Goal: Task Accomplishment & Management: Manage account settings

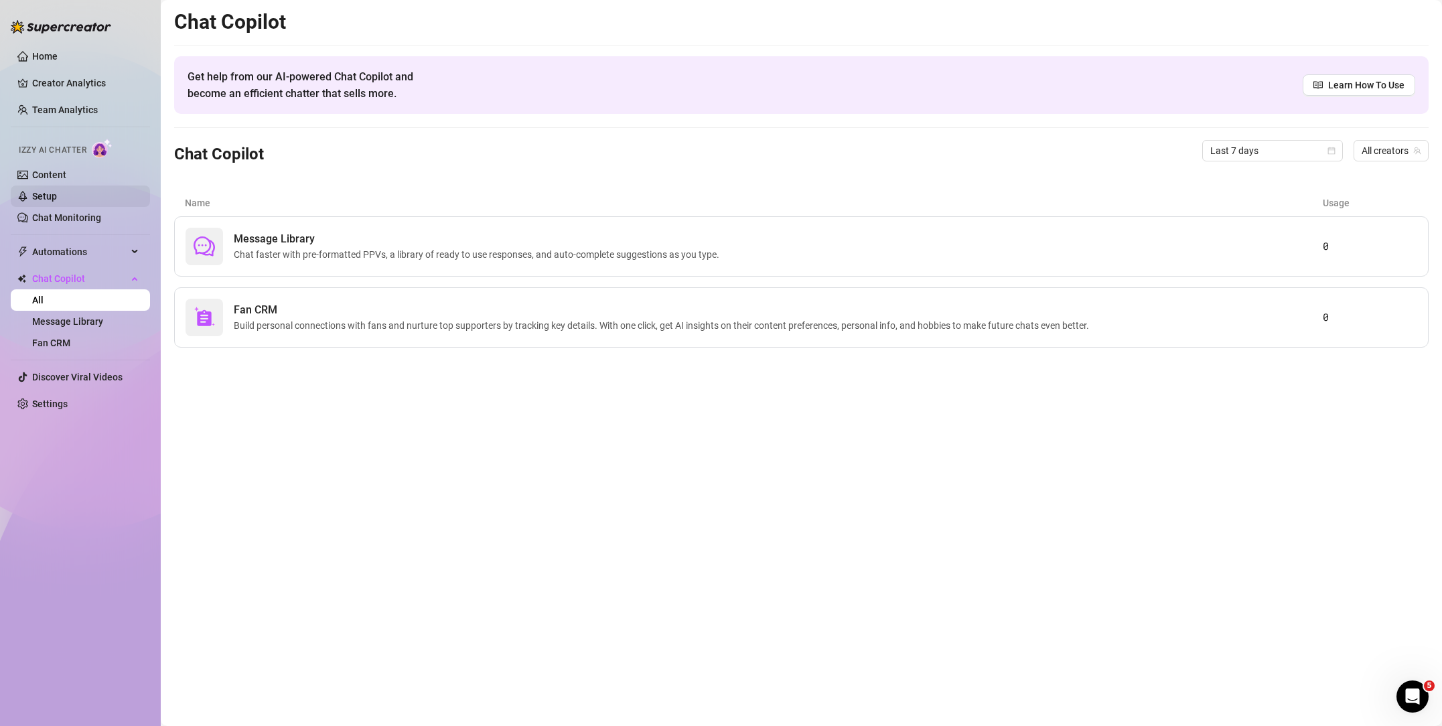
click at [57, 198] on link "Setup" at bounding box center [44, 196] width 25 height 11
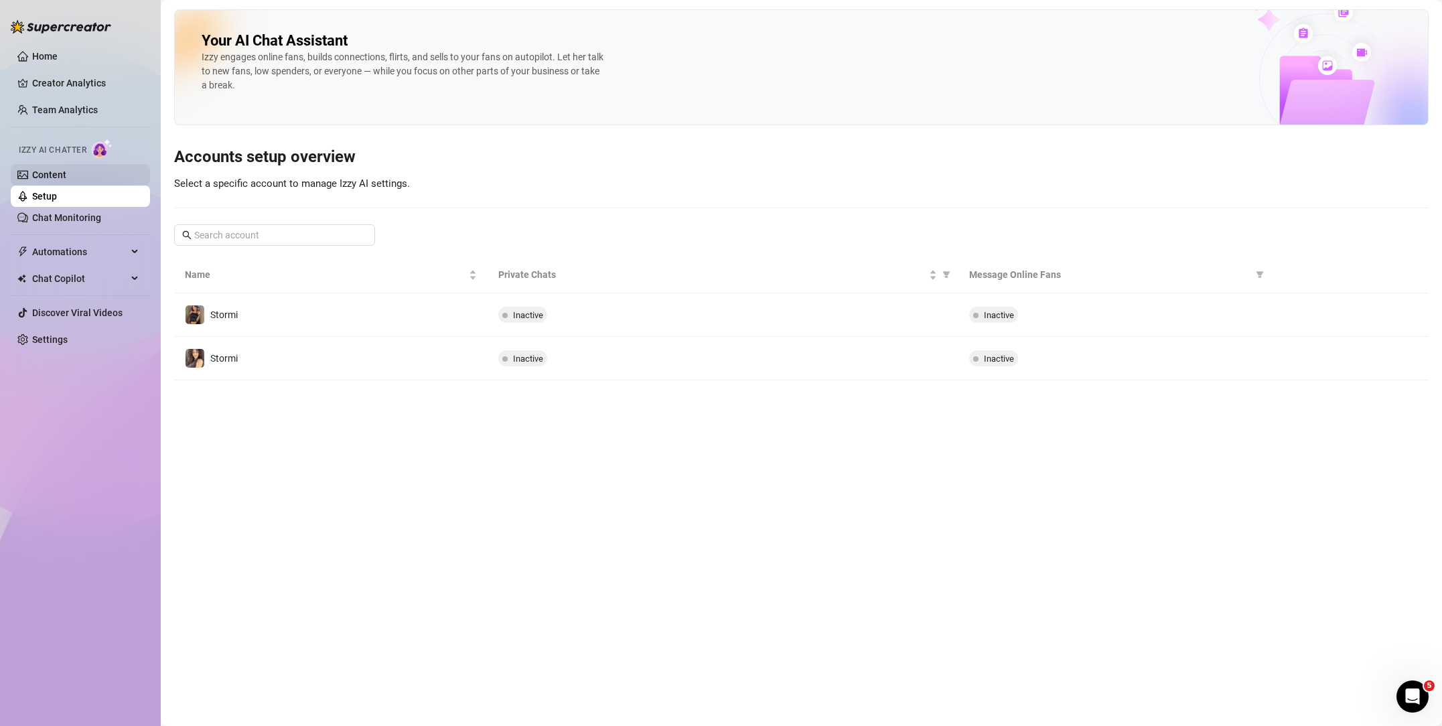
click at [61, 179] on link "Content" at bounding box center [49, 174] width 34 height 11
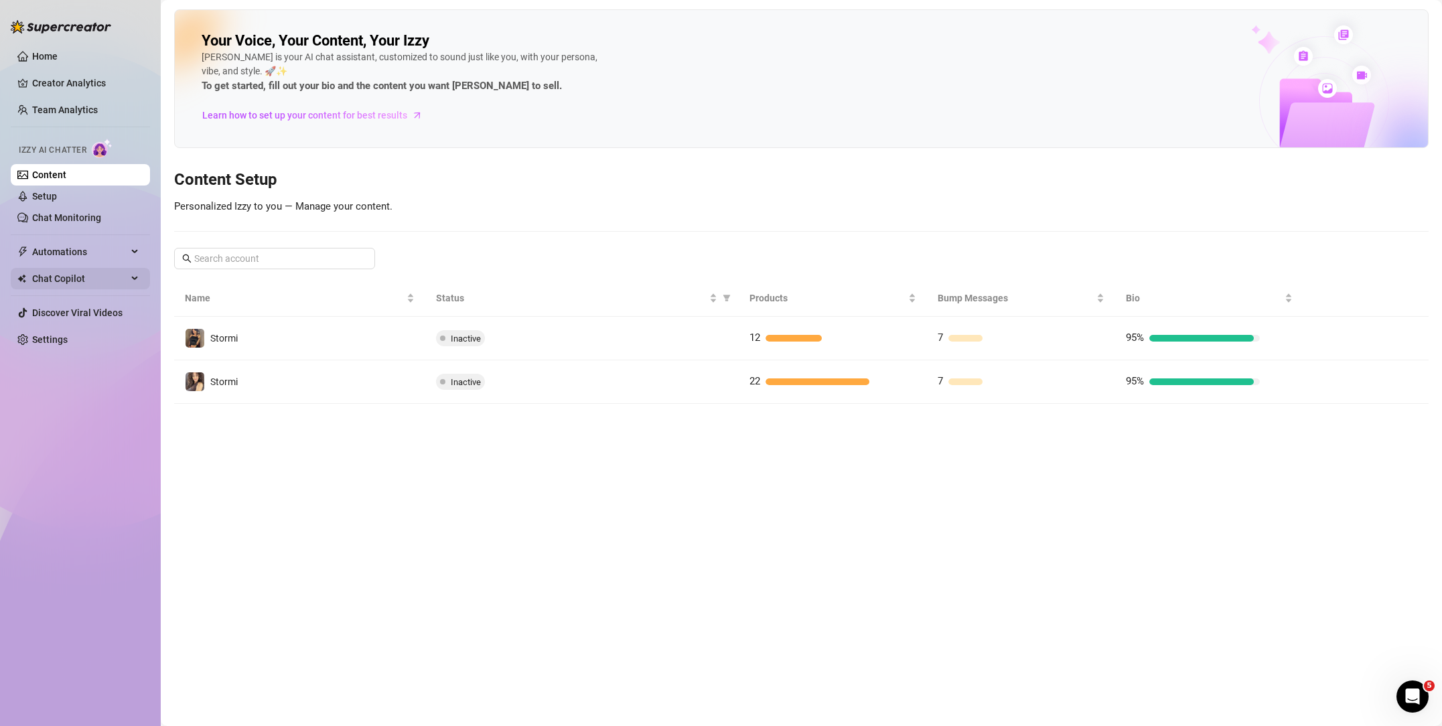
click at [86, 279] on span "Chat Copilot" at bounding box center [79, 278] width 95 height 21
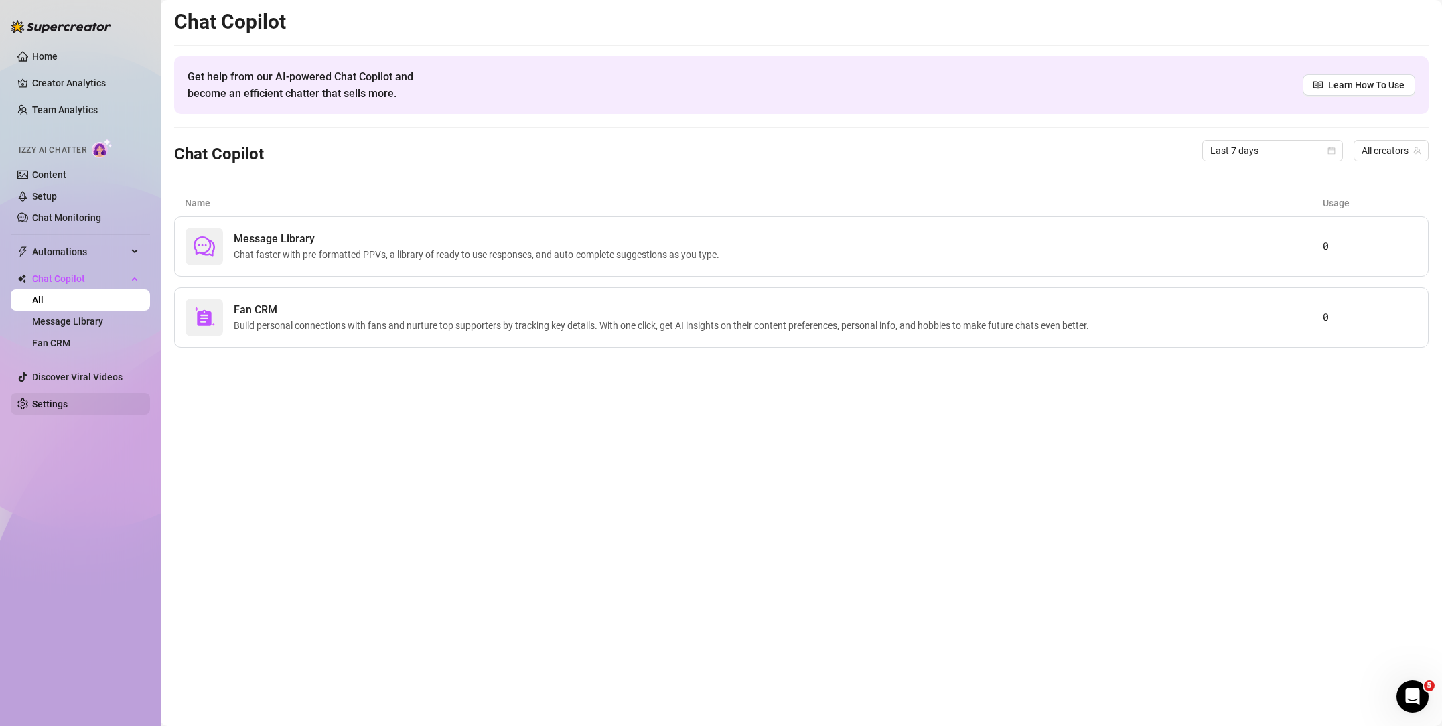
click at [38, 401] on link "Settings" at bounding box center [49, 403] width 35 height 11
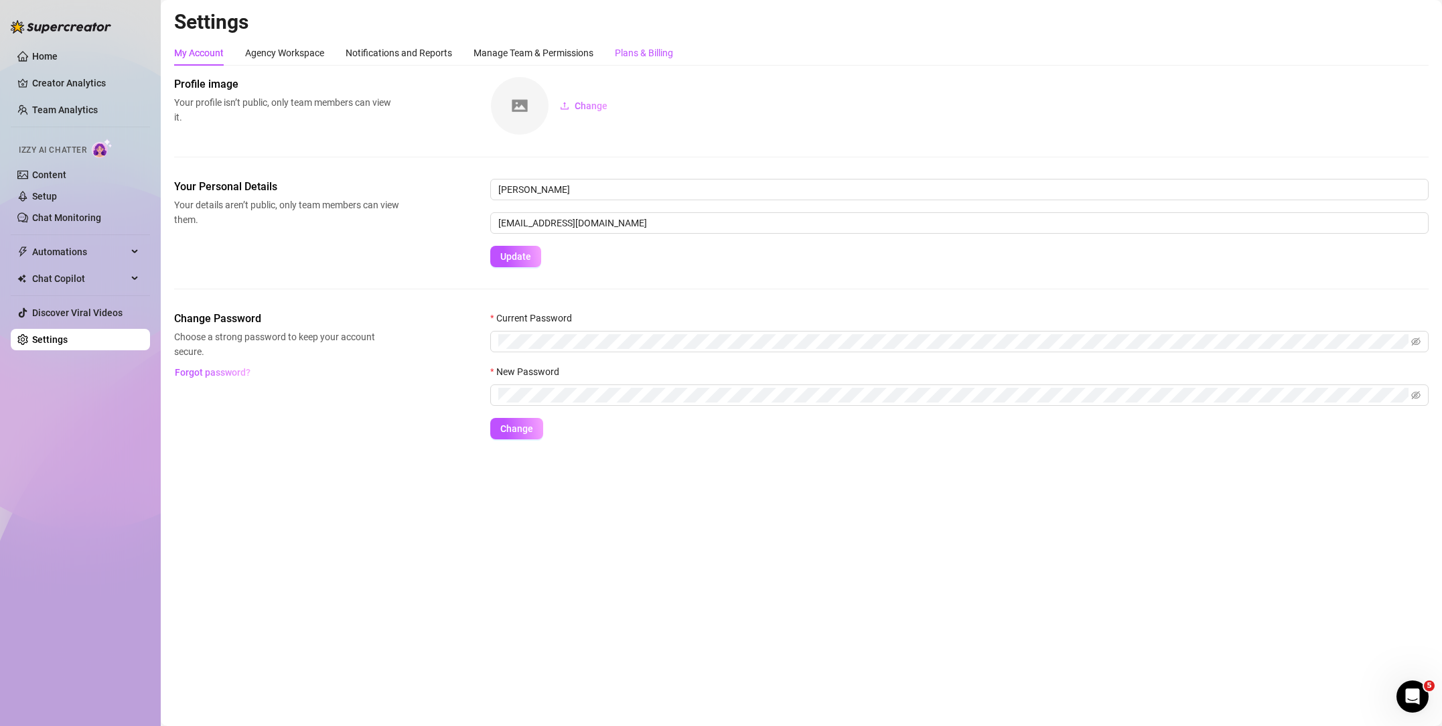
click at [626, 54] on div "Plans & Billing" at bounding box center [644, 53] width 58 height 15
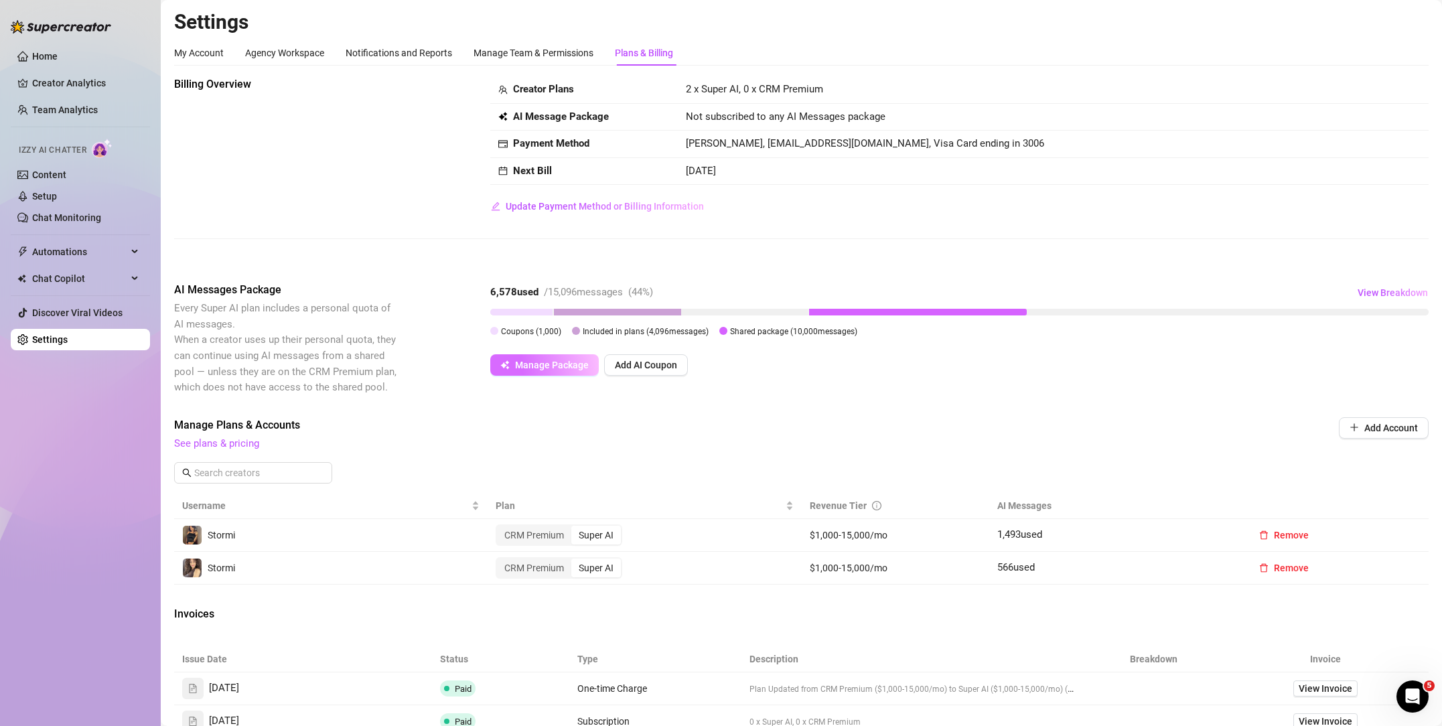
click at [542, 361] on span "Manage Package" at bounding box center [552, 365] width 74 height 11
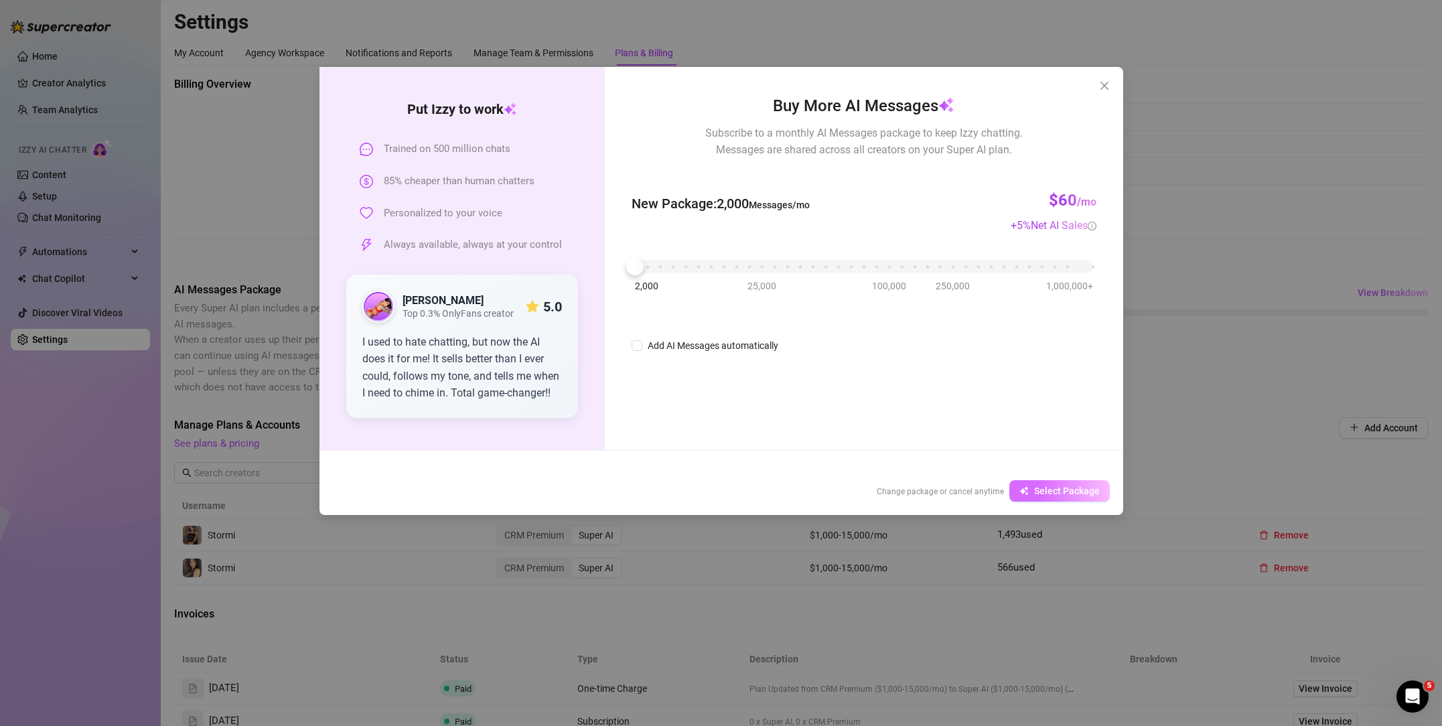
click at [1061, 488] on span "Select Package" at bounding box center [1067, 491] width 66 height 11
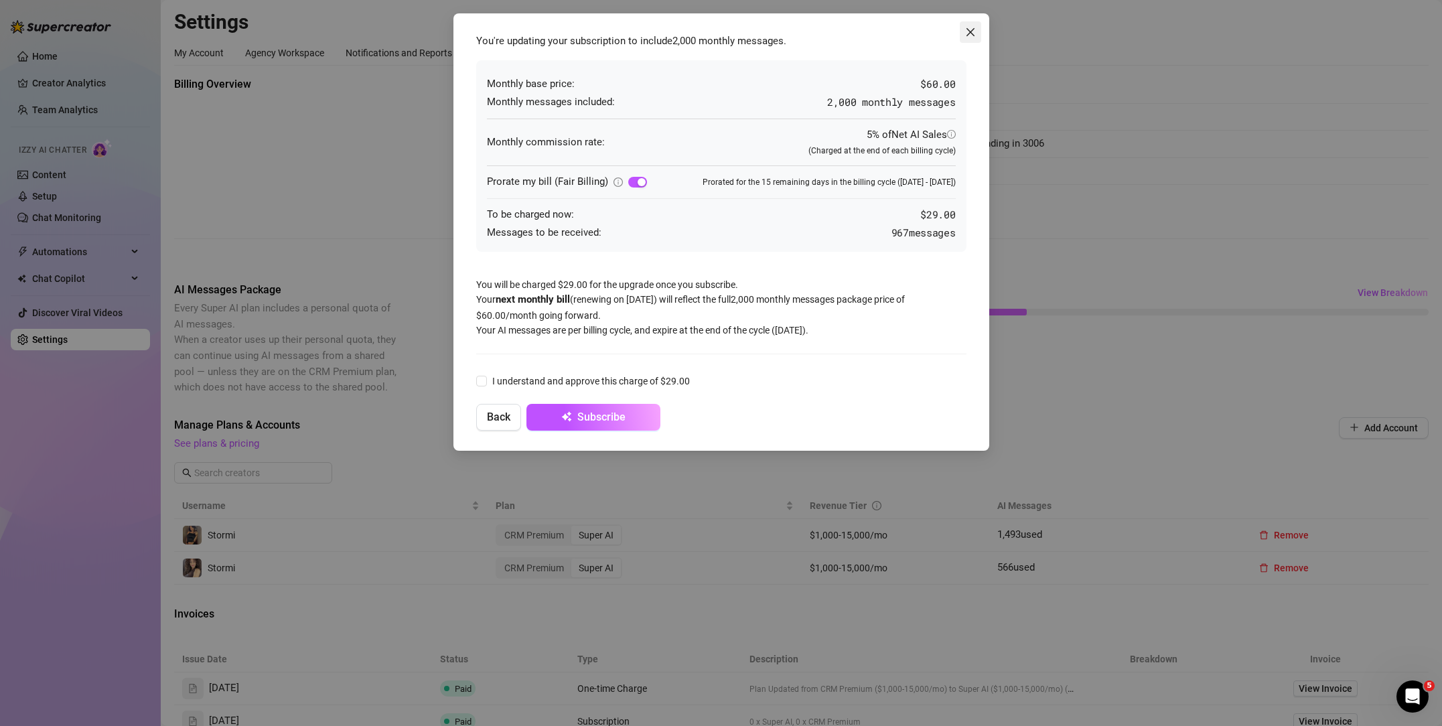
click at [976, 35] on span "Close" at bounding box center [970, 32] width 21 height 11
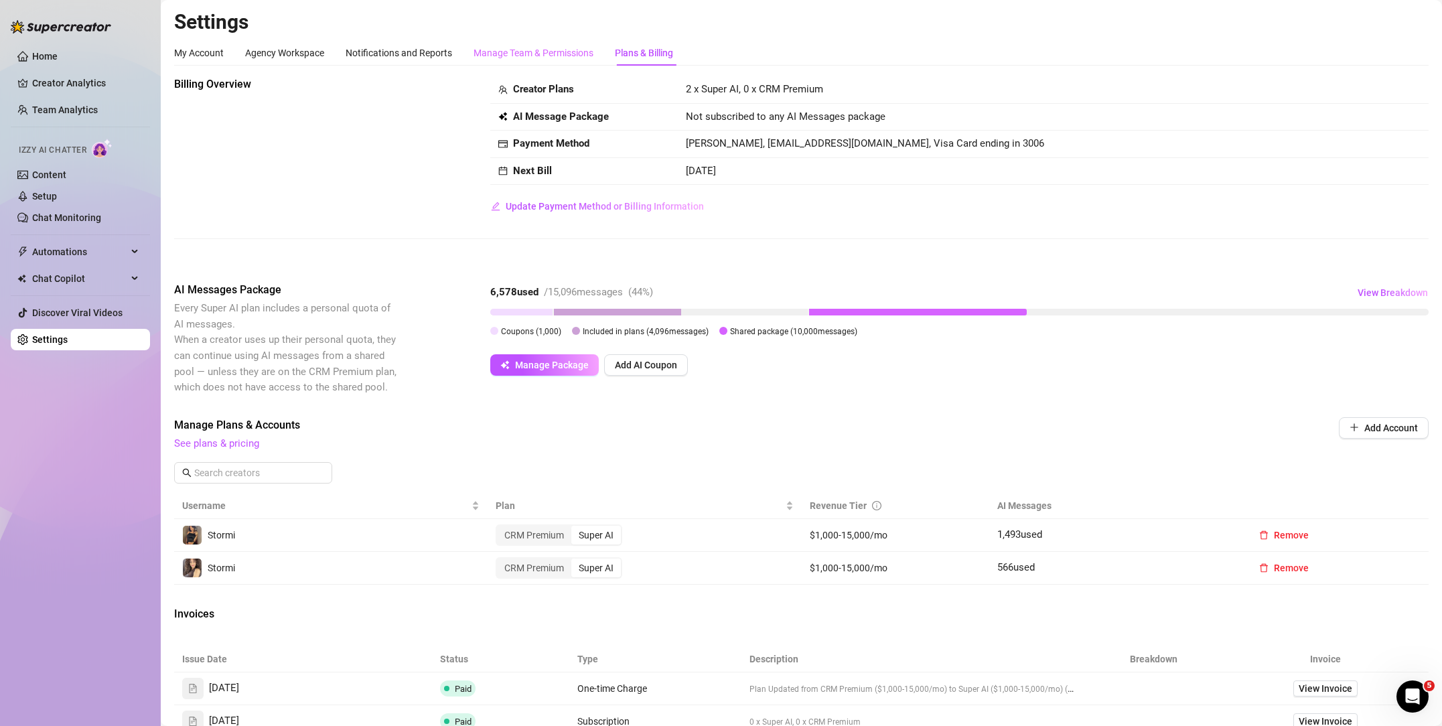
click at [557, 60] on div "Manage Team & Permissions" at bounding box center [534, 52] width 120 height 25
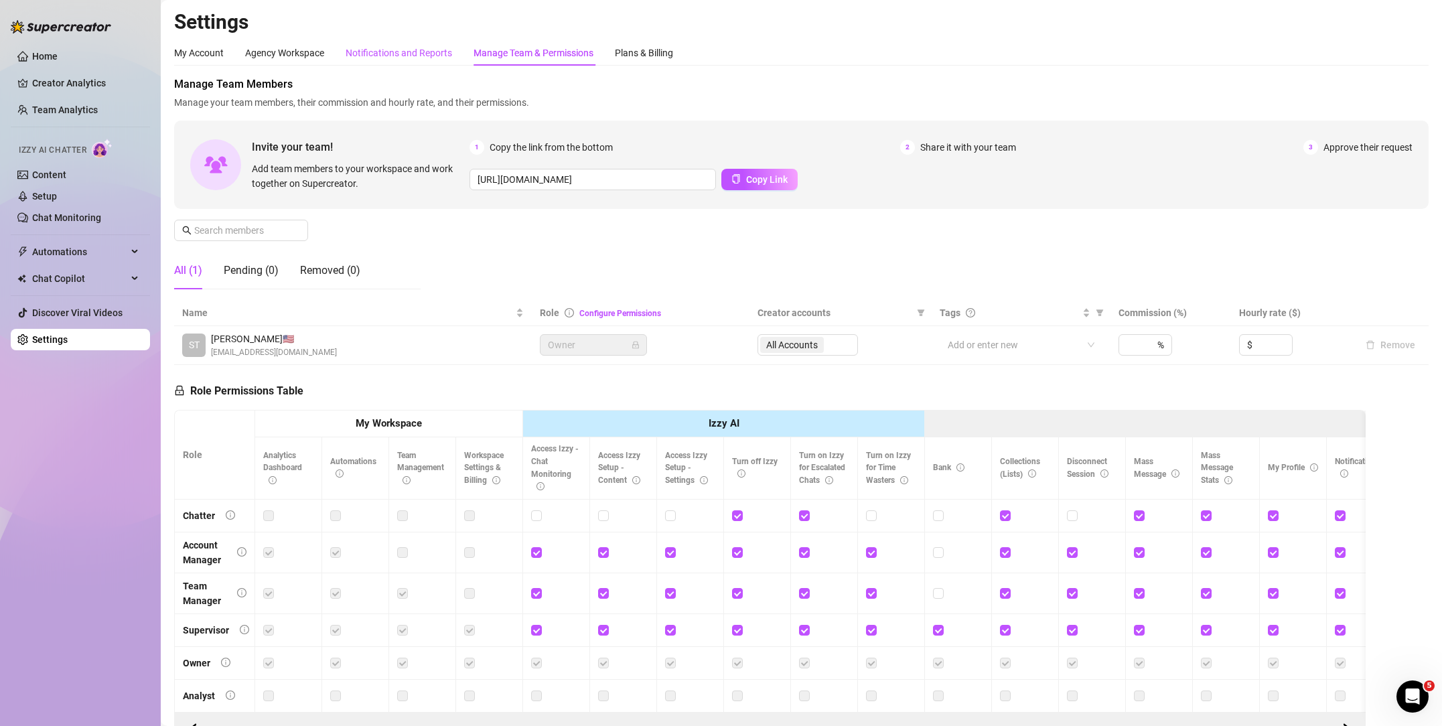
click at [435, 60] on div "Notifications and Reports" at bounding box center [399, 53] width 106 height 15
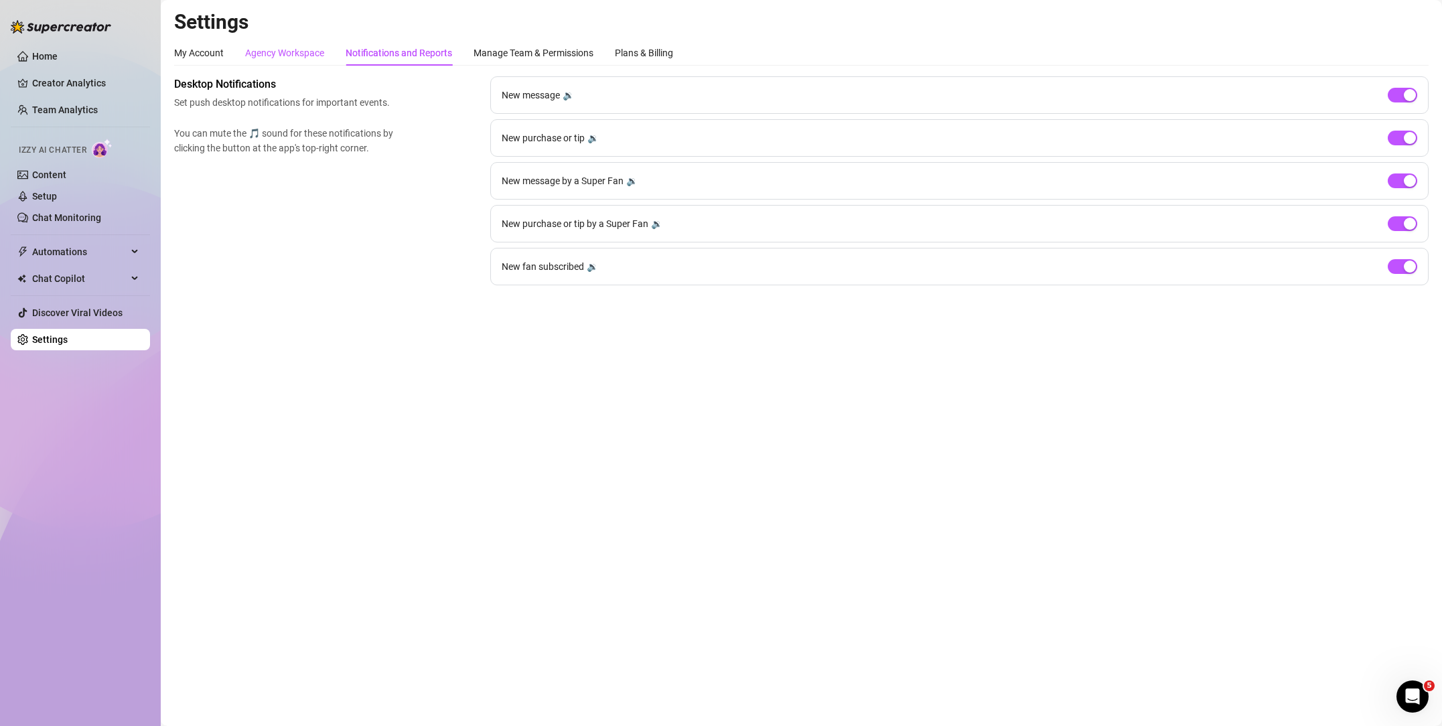
click at [305, 57] on div "Agency Workspace" at bounding box center [284, 53] width 79 height 15
